Goal: Task Accomplishment & Management: Manage account settings

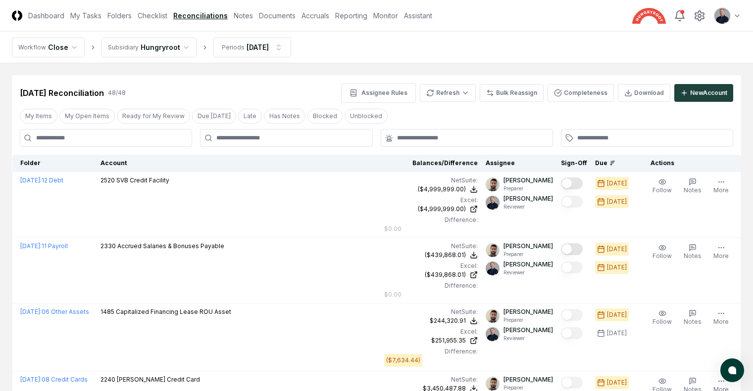
scroll to position [83, 0]
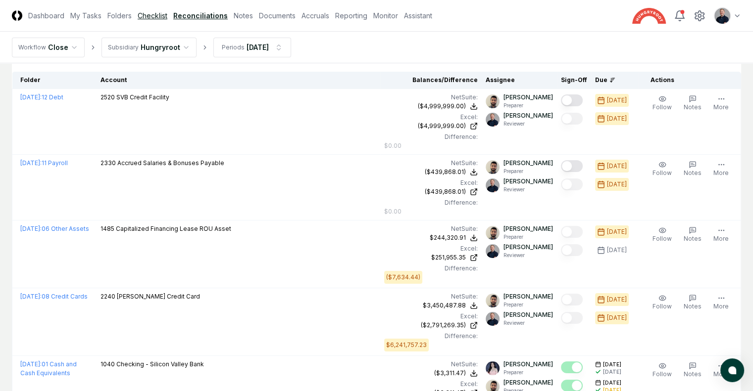
click at [167, 20] on link "Checklist" at bounding box center [153, 15] width 30 height 10
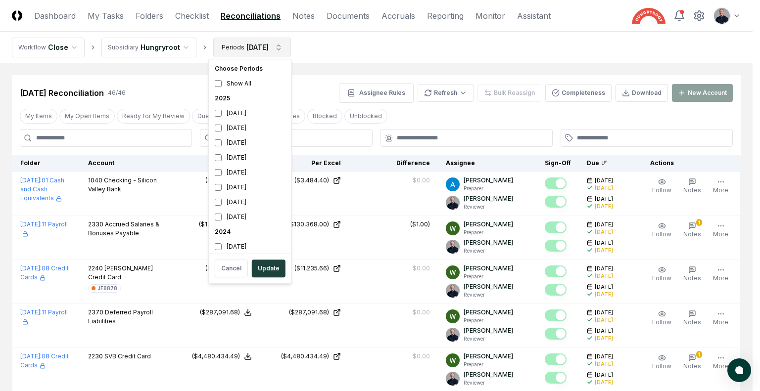
click at [235, 132] on div "[DATE]" at bounding box center [250, 128] width 79 height 15
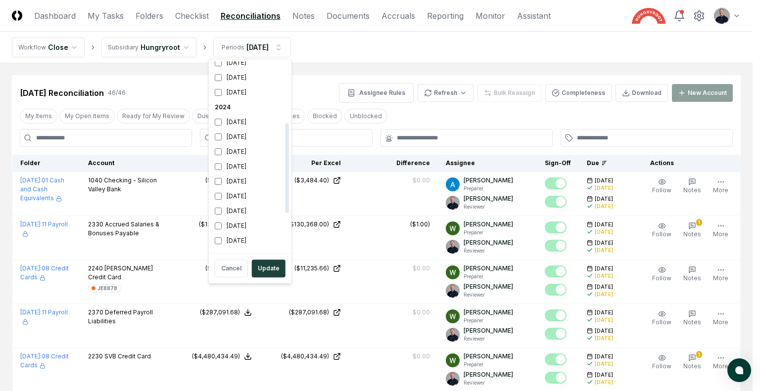
scroll to position [131, 0]
click at [223, 144] on div "October 2024" at bounding box center [250, 146] width 79 height 15
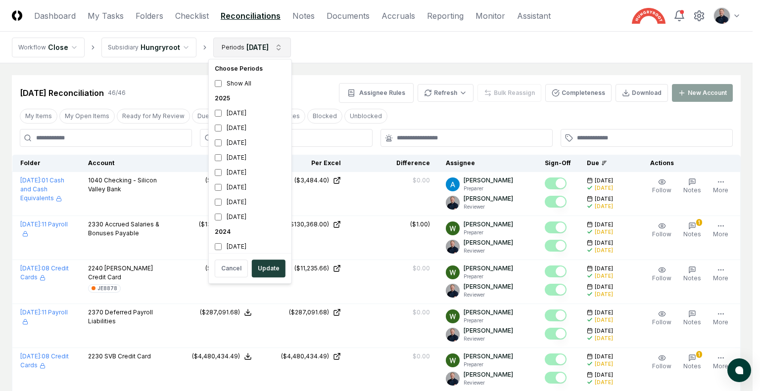
click at [229, 131] on div "[DATE]" at bounding box center [250, 128] width 79 height 15
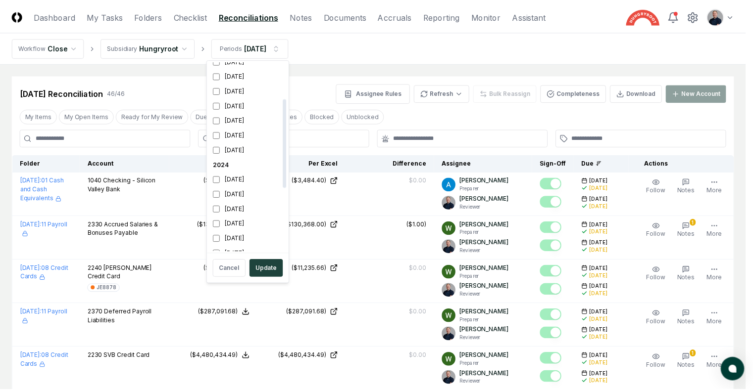
scroll to position [77, 0]
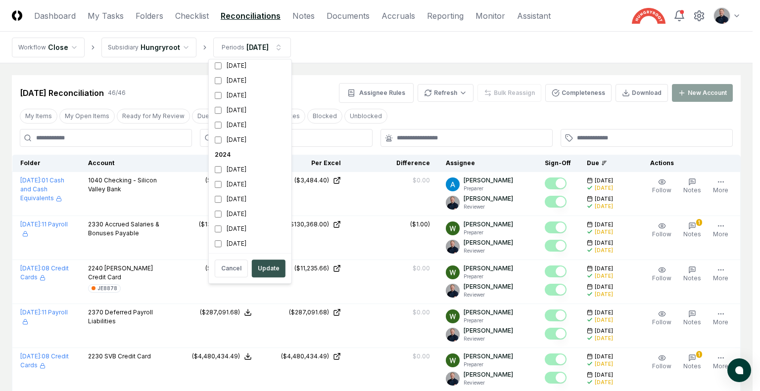
click at [268, 267] on button "Update" at bounding box center [269, 269] width 34 height 18
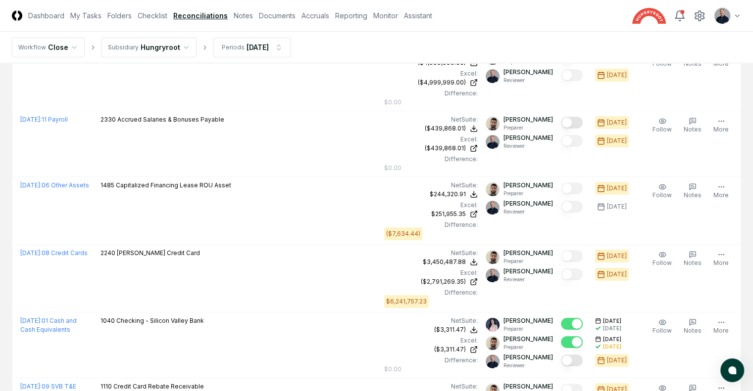
scroll to position [134, 0]
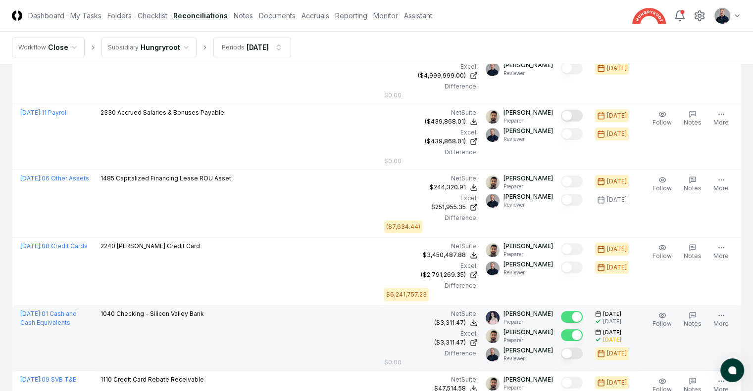
click at [561, 348] on button "Mark complete" at bounding box center [572, 354] width 22 height 12
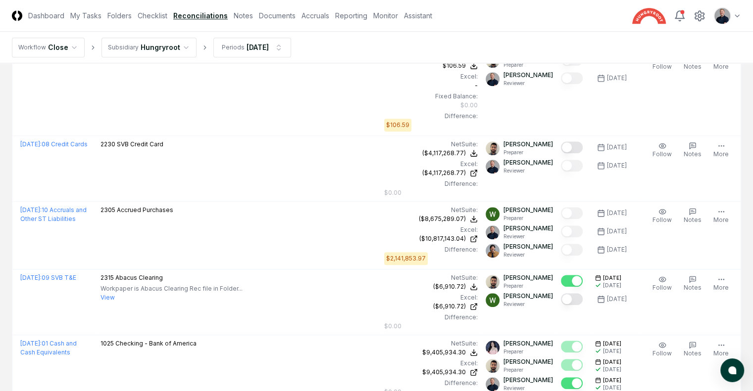
scroll to position [995, 0]
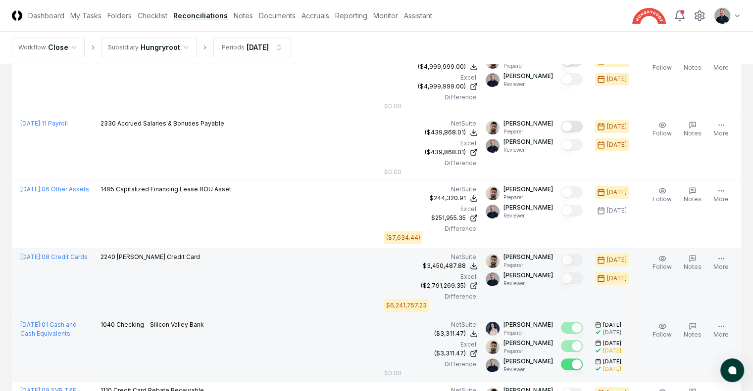
scroll to position [0, 0]
